Goal: Information Seeking & Learning: Understand process/instructions

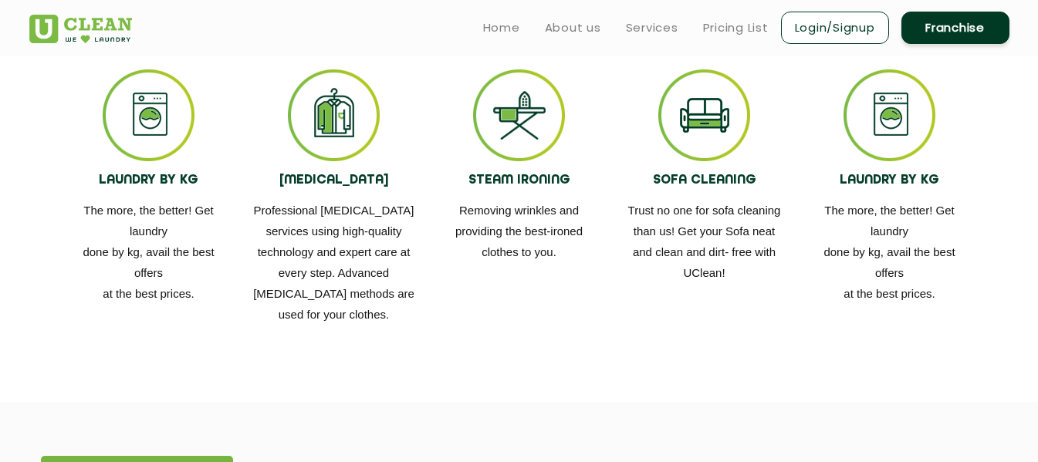
scroll to position [945, 0]
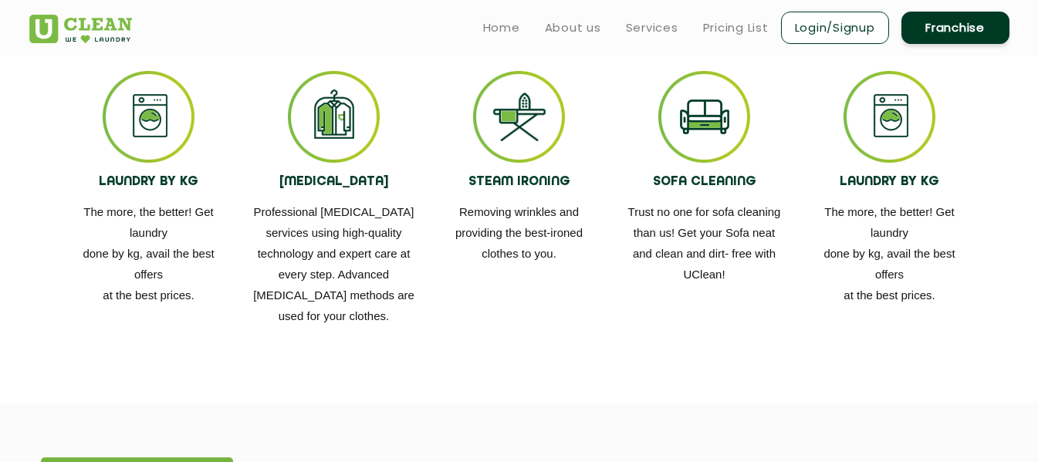
click at [345, 129] on img at bounding box center [334, 117] width 92 height 92
click at [336, 185] on h4 "[MEDICAL_DATA]" at bounding box center [334, 182] width 162 height 15
click at [343, 149] on img at bounding box center [334, 117] width 92 height 92
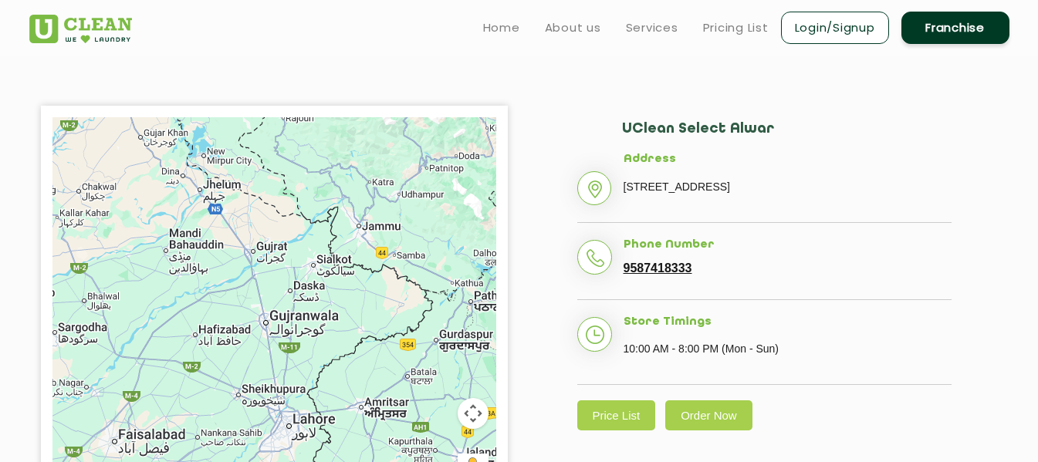
scroll to position [0, 0]
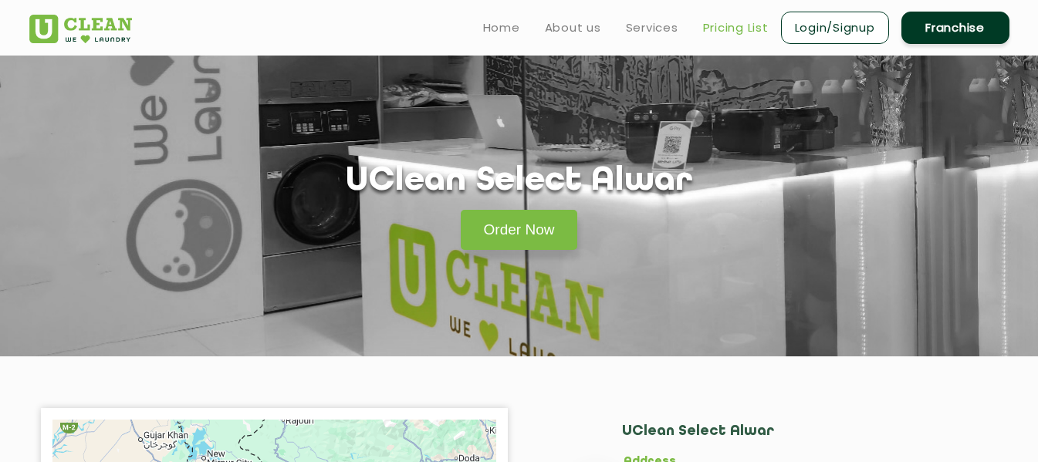
click at [718, 28] on link "Pricing List" at bounding box center [736, 28] width 66 height 19
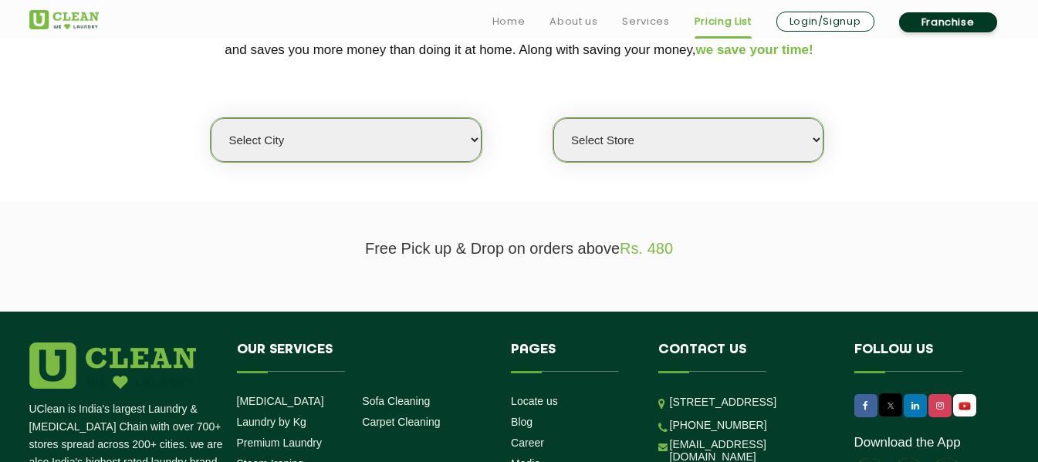
scroll to position [367, 0]
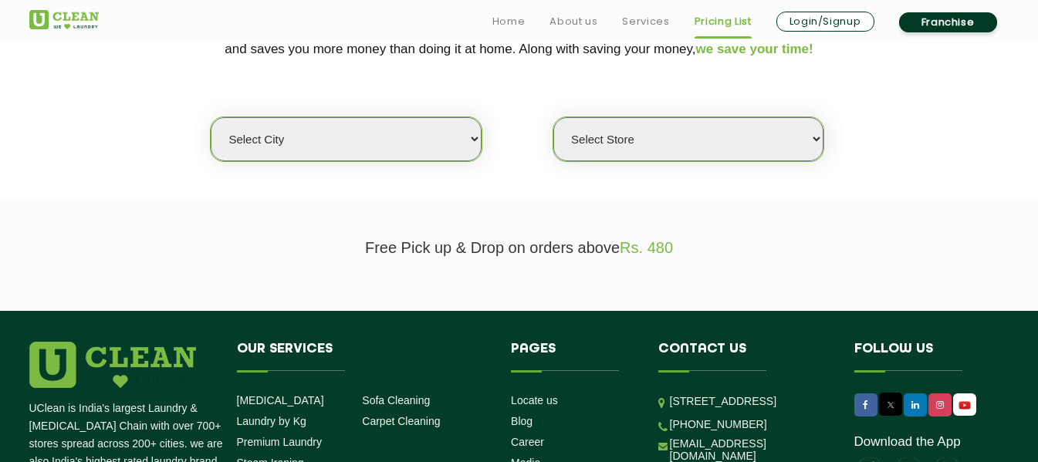
click at [383, 144] on select "Select city [GEOGRAPHIC_DATA] [GEOGRAPHIC_DATA] [GEOGRAPHIC_DATA] [GEOGRAPHIC_D…" at bounding box center [346, 139] width 270 height 44
select select "81"
click at [211, 117] on select "Select city [GEOGRAPHIC_DATA] [GEOGRAPHIC_DATA] [GEOGRAPHIC_DATA] [GEOGRAPHIC_D…" at bounding box center [346, 139] width 270 height 44
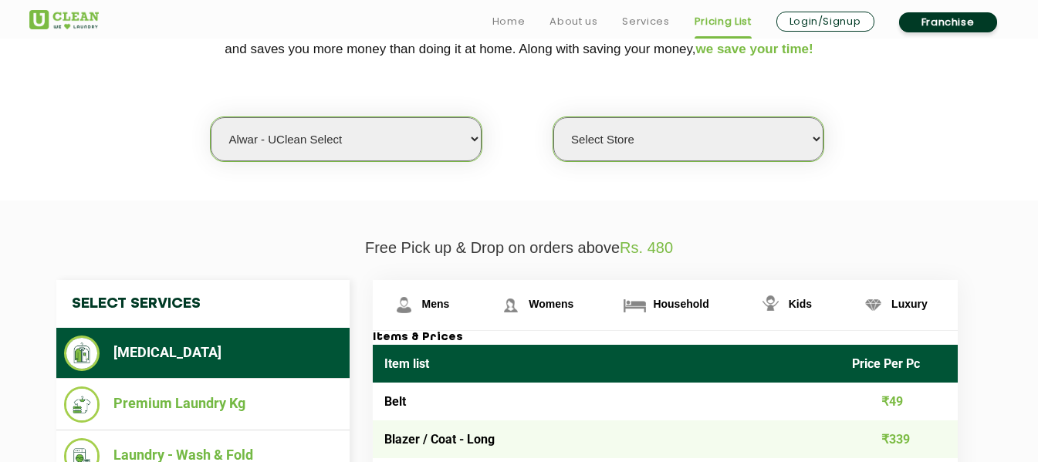
click at [615, 155] on select "Select Store UClean Select Alwar" at bounding box center [688, 139] width 270 height 44
select select "247"
click at [553, 117] on select "Select Store UClean Select Alwar" at bounding box center [688, 139] width 270 height 44
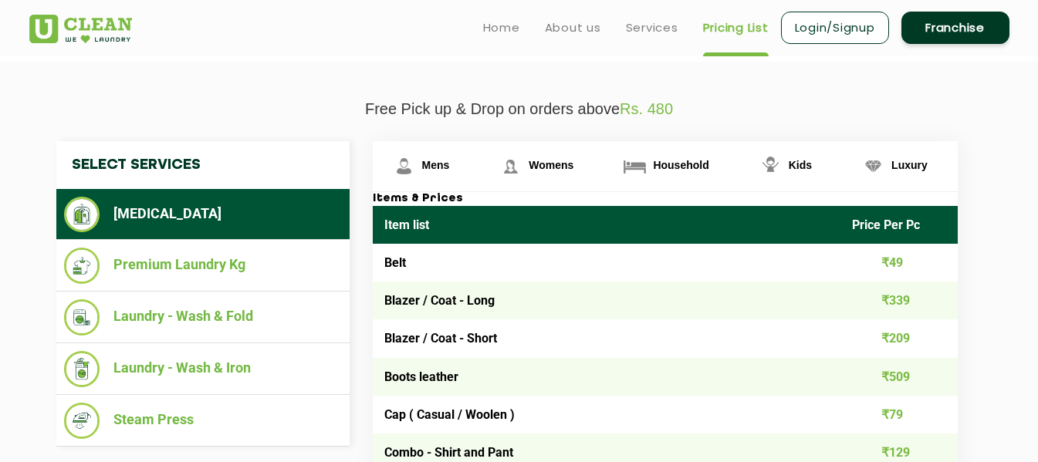
scroll to position [505, 0]
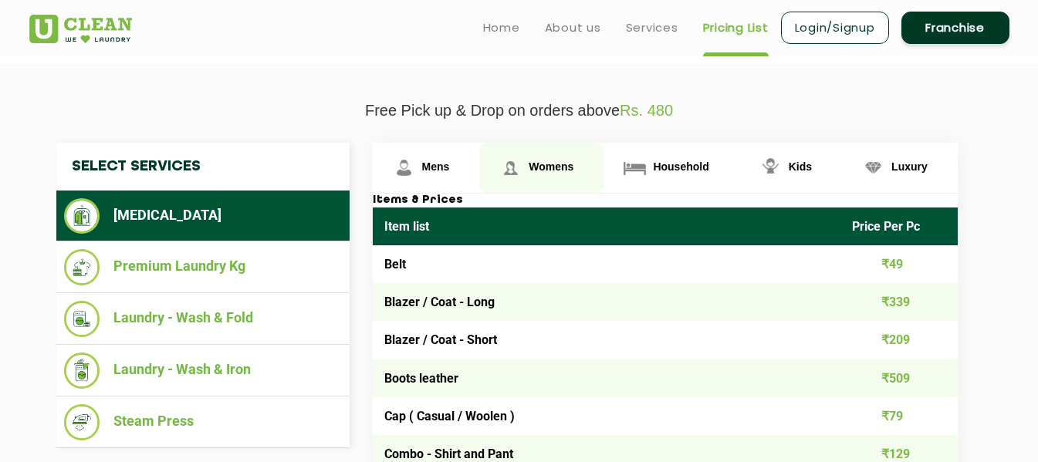
click at [560, 165] on span "Womens" at bounding box center [551, 166] width 45 height 12
